Goal: Download file/media

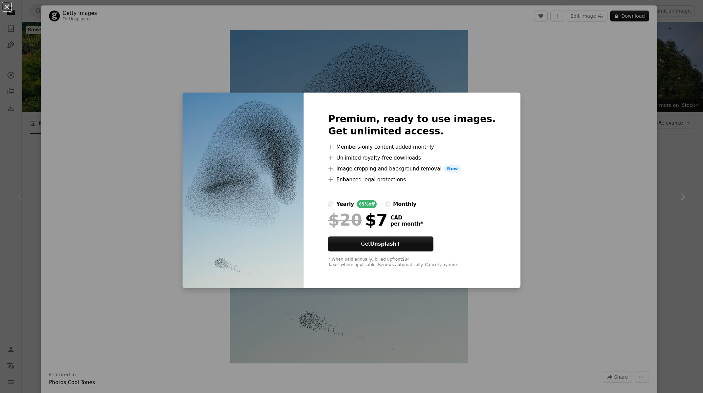
scroll to position [826, 0]
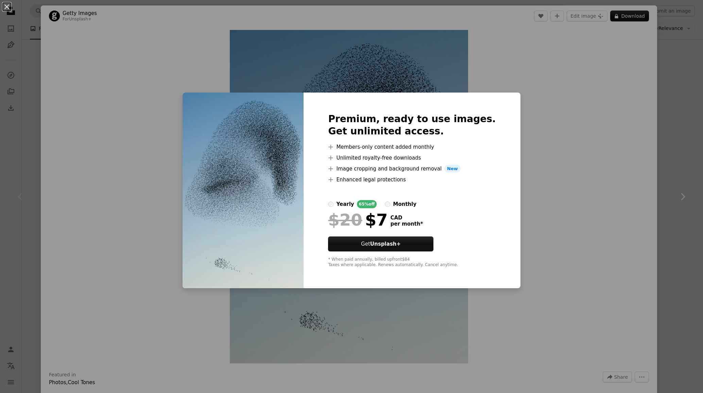
click at [543, 171] on div "An X shape Premium, ready to use images. Get unlimited access. A plus sign Memb…" at bounding box center [351, 196] width 703 height 393
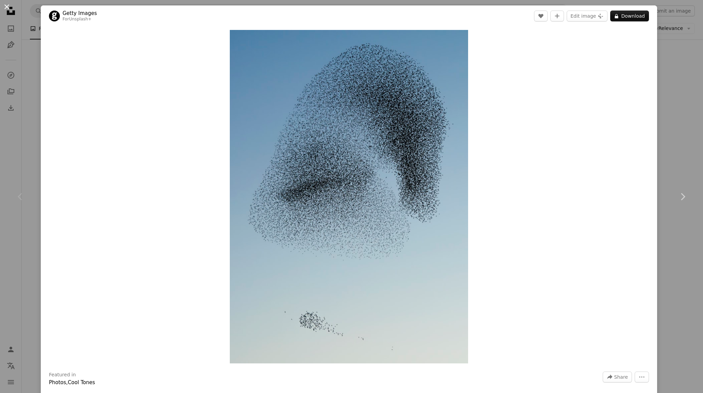
click at [4, 6] on button "An X shape" at bounding box center [7, 7] width 8 height 8
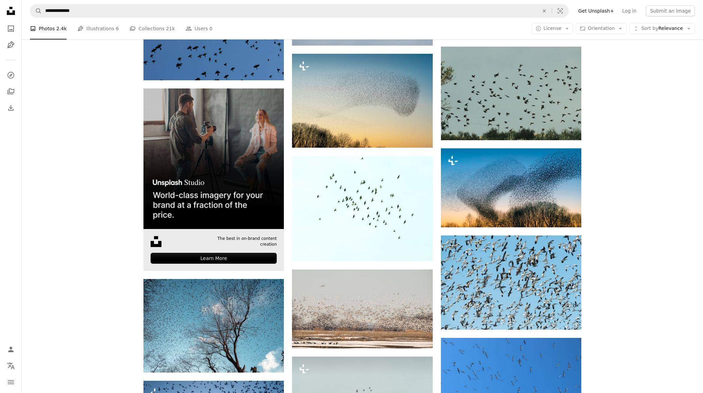
scroll to position [1627, 0]
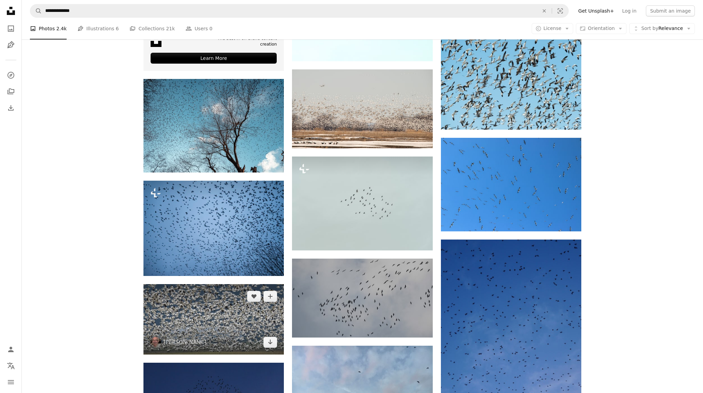
click at [191, 322] on img at bounding box center [213, 319] width 140 height 70
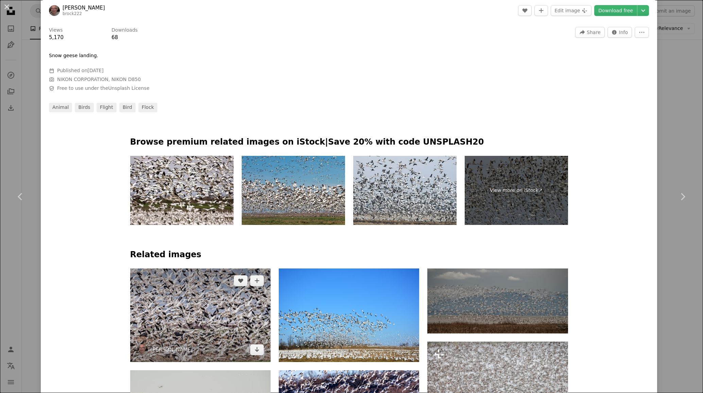
scroll to position [540, 0]
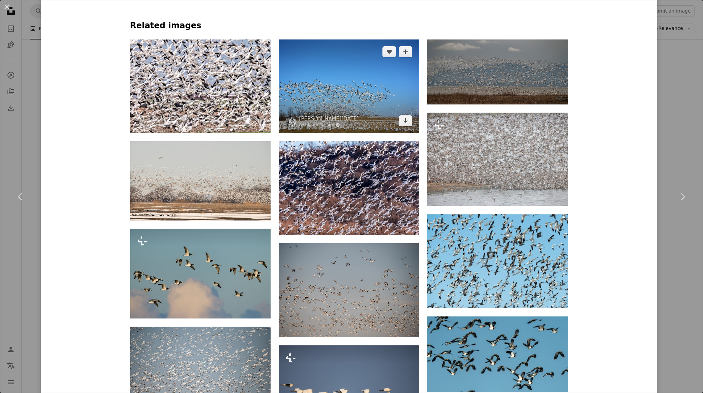
click at [336, 87] on img at bounding box center [349, 86] width 140 height 94
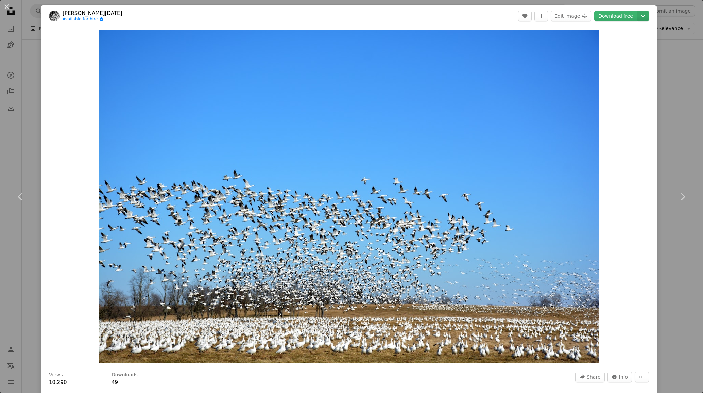
click at [641, 14] on icon "Chevron down" at bounding box center [643, 16] width 11 height 8
click at [628, 74] on span "( 6000 x 4000 )" at bounding box center [630, 74] width 34 height 5
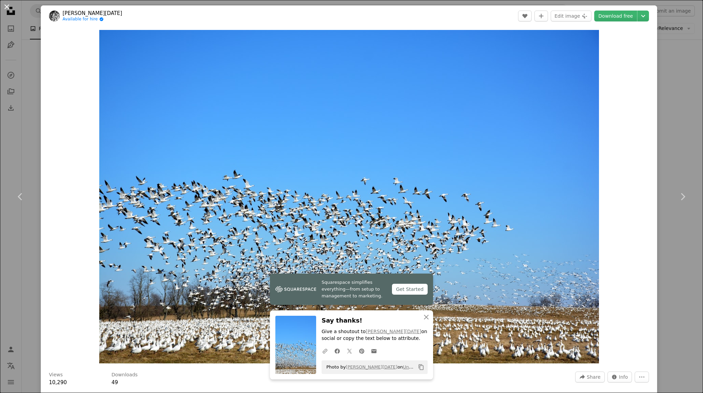
click at [5, 7] on button "An X shape" at bounding box center [7, 7] width 8 height 8
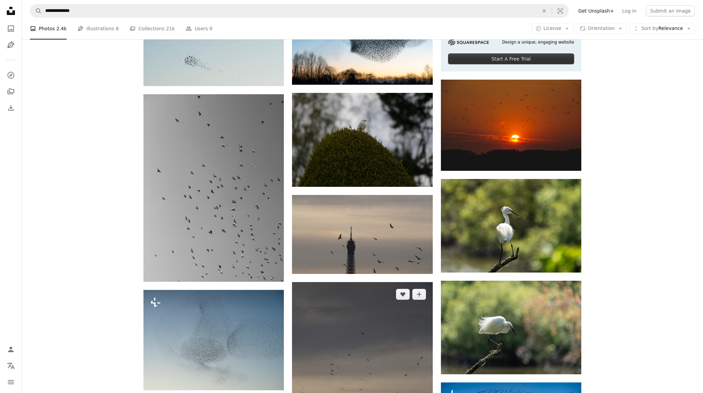
scroll to position [389, 0]
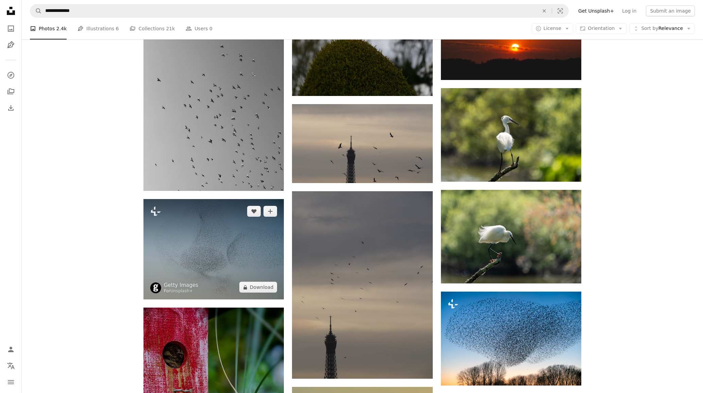
click at [236, 256] on img at bounding box center [213, 249] width 140 height 100
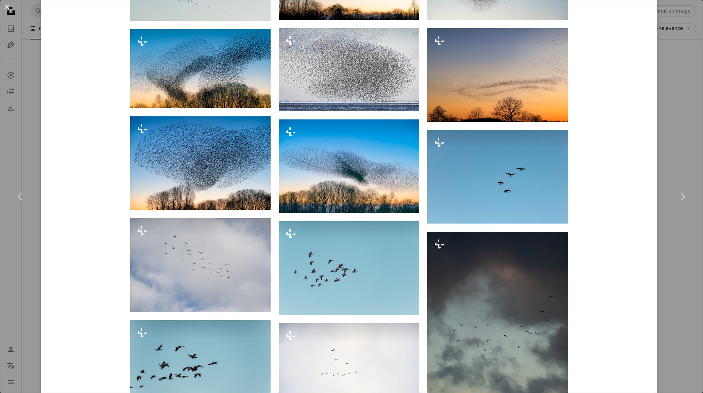
scroll to position [556, 0]
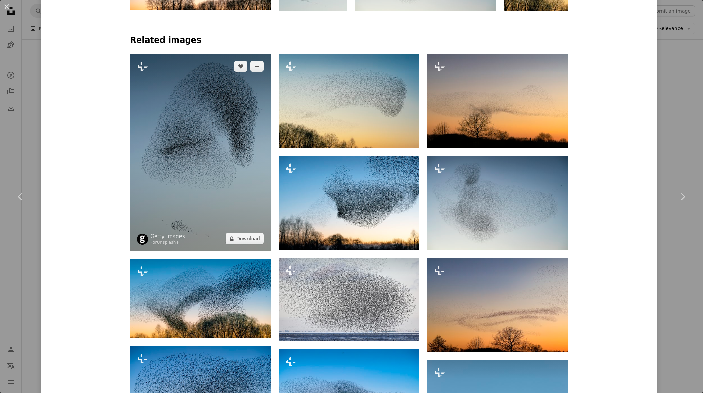
click at [237, 157] on img at bounding box center [200, 152] width 140 height 197
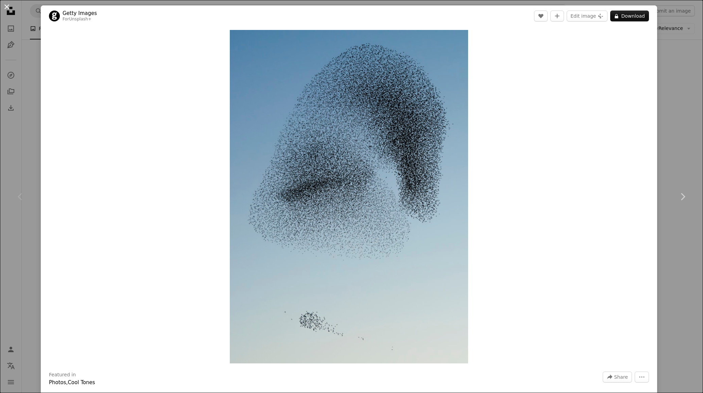
click at [8, 7] on button "An X shape" at bounding box center [7, 7] width 8 height 8
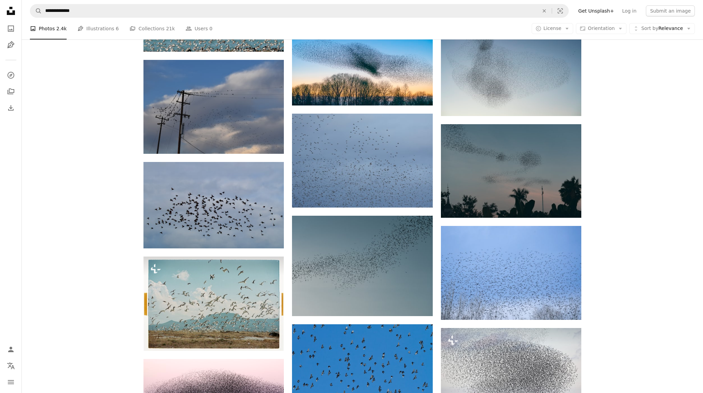
scroll to position [1198, 0]
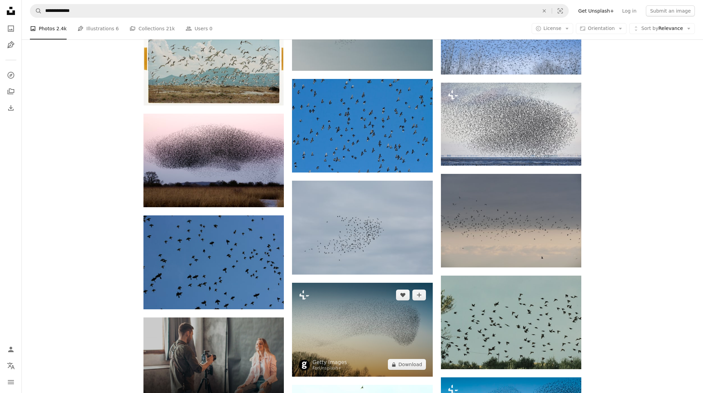
click at [312, 318] on img at bounding box center [362, 330] width 140 height 94
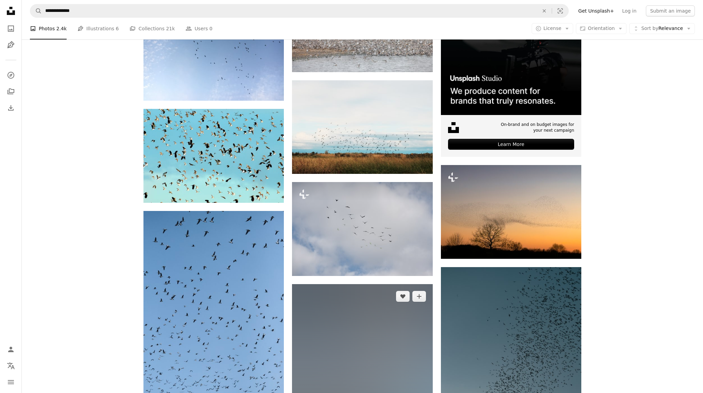
scroll to position [2520, 0]
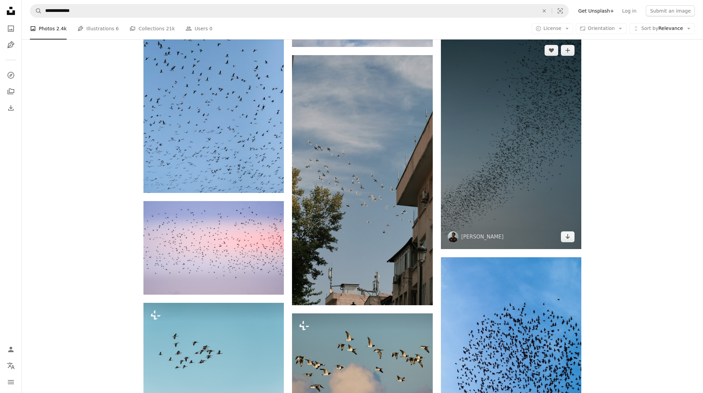
click at [503, 211] on img at bounding box center [511, 143] width 140 height 211
click at [540, 136] on img at bounding box center [511, 143] width 140 height 211
click at [522, 187] on img at bounding box center [511, 143] width 140 height 211
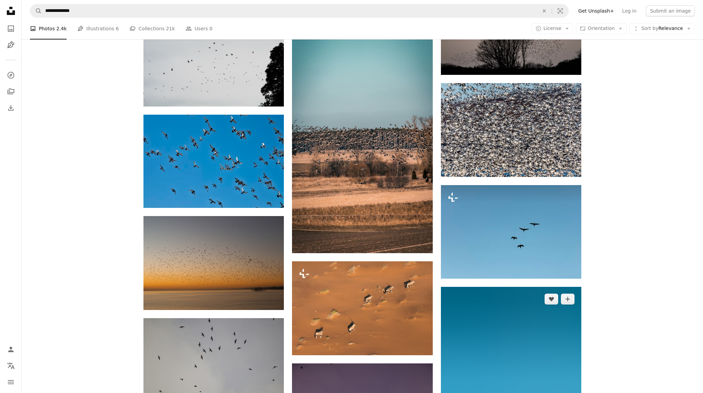
scroll to position [7210, 0]
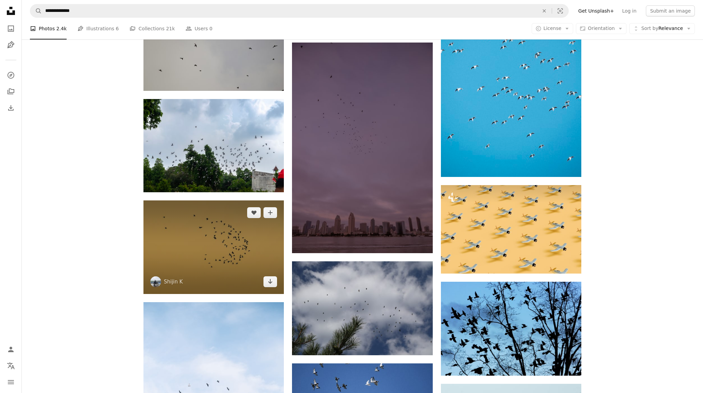
click at [225, 260] on img at bounding box center [213, 247] width 140 height 94
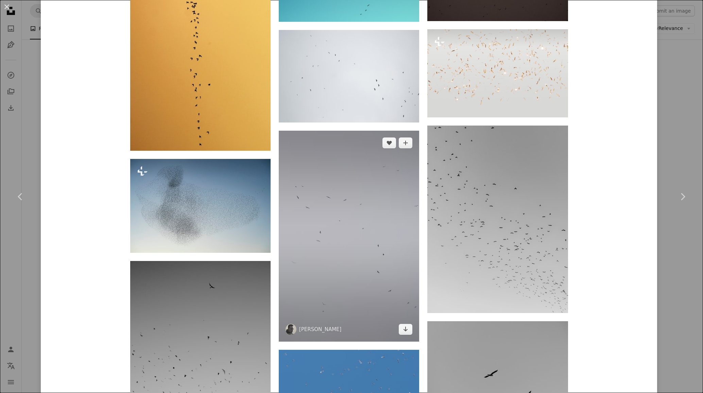
scroll to position [606, 0]
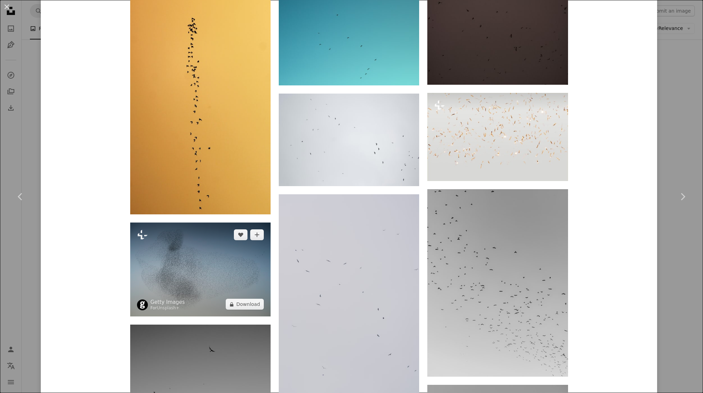
click at [201, 262] on img at bounding box center [200, 269] width 140 height 94
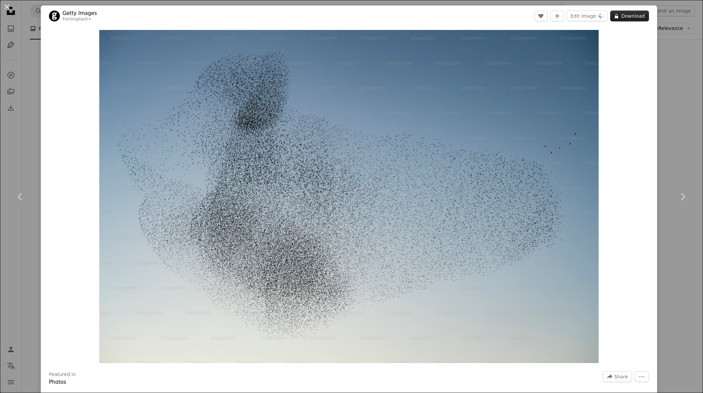
click at [629, 18] on button "A lock Download" at bounding box center [629, 16] width 39 height 11
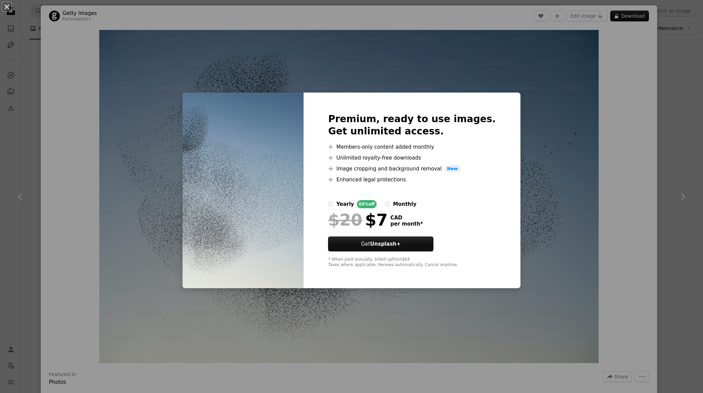
click at [574, 172] on div "An X shape Premium, ready to use images. Get unlimited access. A plus sign Memb…" at bounding box center [351, 196] width 703 height 393
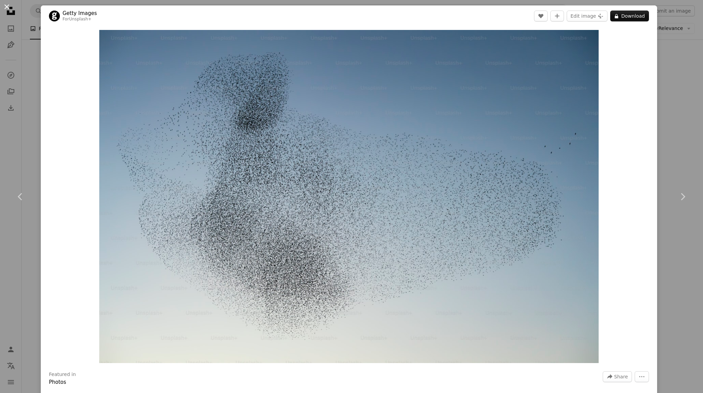
click at [9, 9] on button "An X shape" at bounding box center [7, 7] width 8 height 8
